Goal: Find specific page/section: Find specific page/section

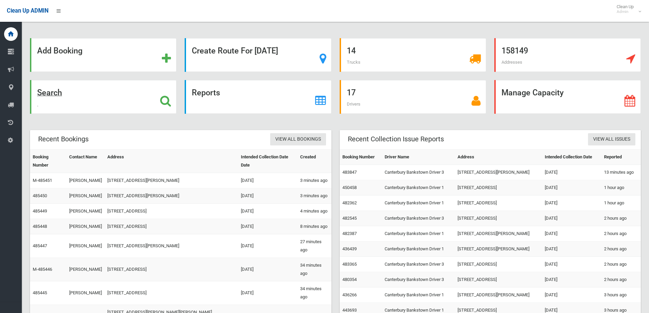
click at [71, 92] on div "Search" at bounding box center [103, 97] width 147 height 34
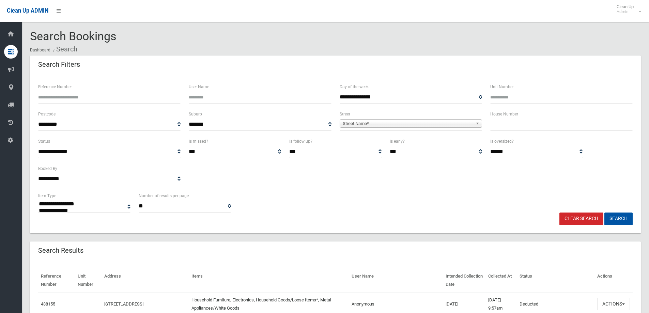
select select
click at [511, 125] on input "text" at bounding box center [561, 124] width 142 height 13
type input "**"
click at [442, 118] on span "**********" at bounding box center [411, 124] width 142 height 13
click at [443, 122] on span "Street Name*" at bounding box center [408, 124] width 130 height 8
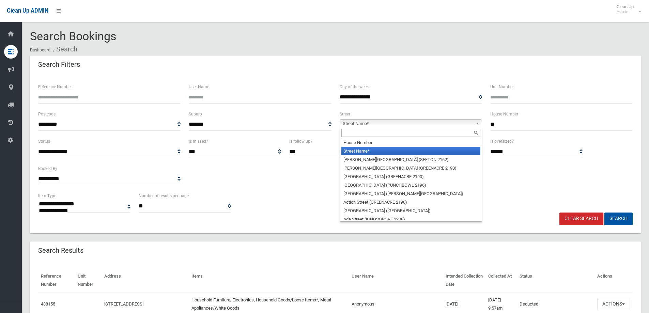
click at [445, 132] on input "text" at bounding box center [411, 133] width 139 height 8
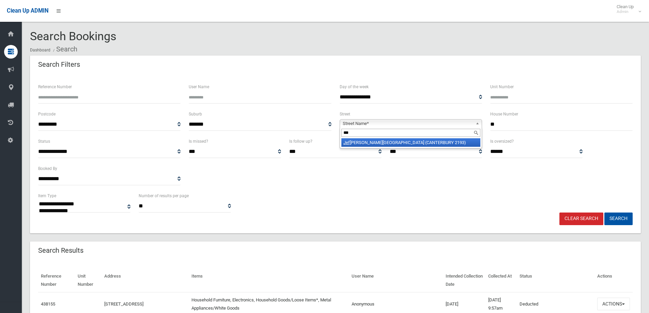
type input "***"
click at [447, 142] on li "Jef frey Street (CANTERBURY 2193)" at bounding box center [411, 142] width 139 height 9
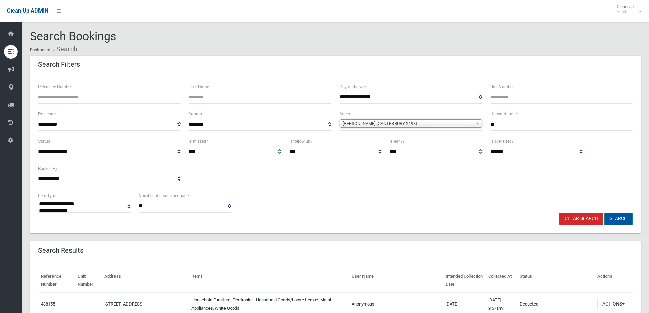
click at [624, 218] on button "Search" at bounding box center [619, 219] width 28 height 13
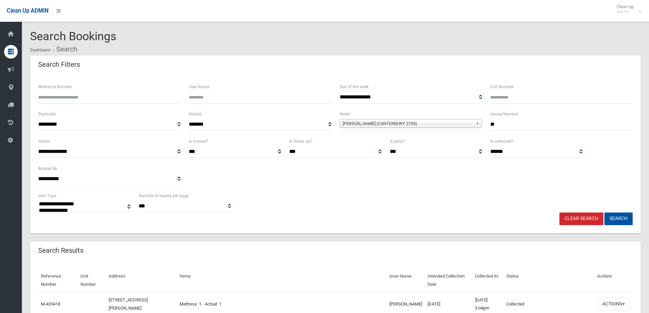
select select
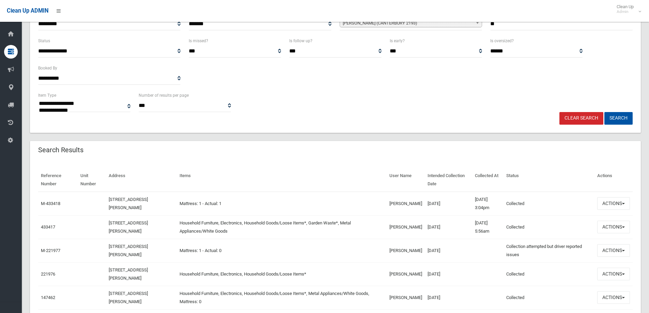
scroll to position [102, 0]
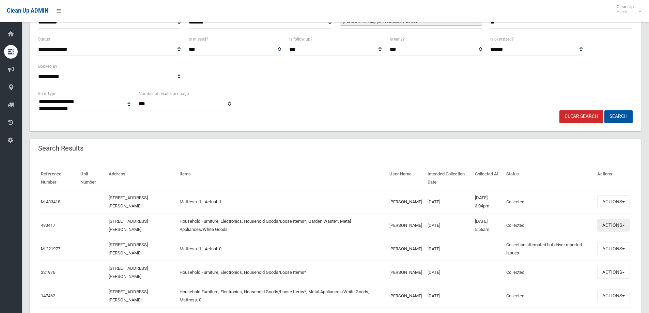
click at [620, 221] on button "Actions" at bounding box center [614, 225] width 33 height 13
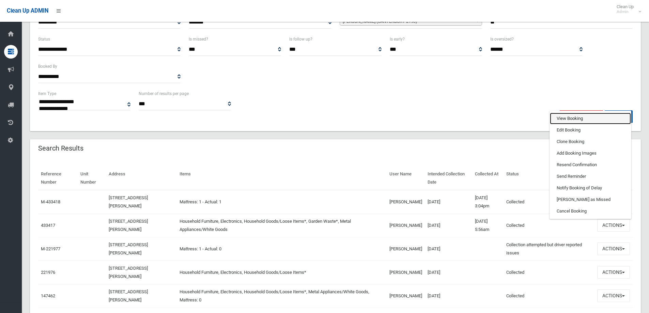
click at [586, 114] on link "View Booking" at bounding box center [590, 119] width 81 height 12
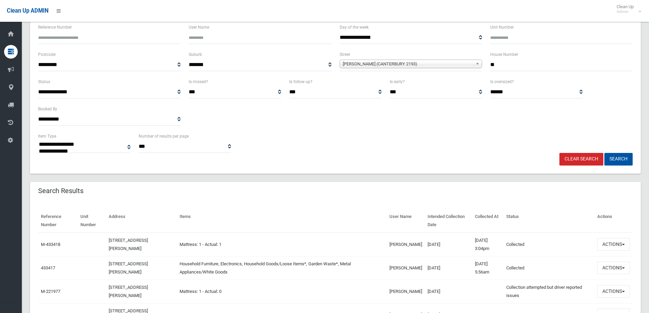
scroll to position [0, 0]
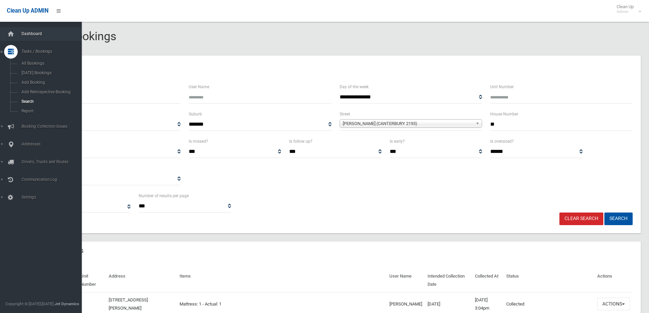
click at [20, 31] on link "Dashboard" at bounding box center [43, 34] width 87 height 14
